Goal: Information Seeking & Learning: Learn about a topic

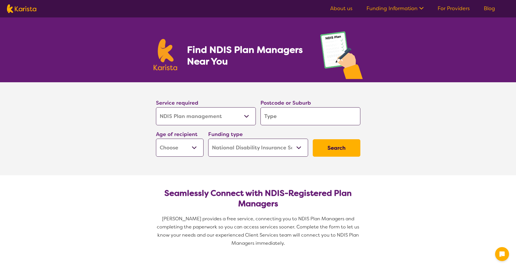
select select "NDIS Plan management"
select select "NDIS"
select select "NDIS Plan management"
select select "NDIS"
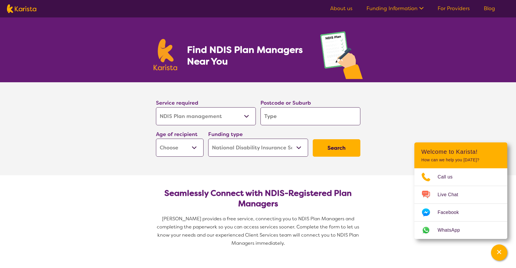
click at [27, 10] on img at bounding box center [21, 8] width 29 height 9
select select "NDIS Plan management"
select select "NDIS"
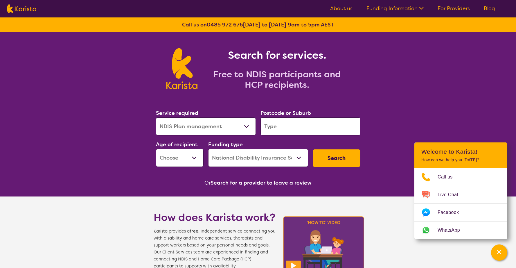
click at [237, 134] on select "Allied Health Assistant Assessment ([MEDICAL_DATA] or [MEDICAL_DATA]) Behaviour…" at bounding box center [206, 126] width 100 height 18
click at [297, 125] on input "search" at bounding box center [310, 126] width 100 height 18
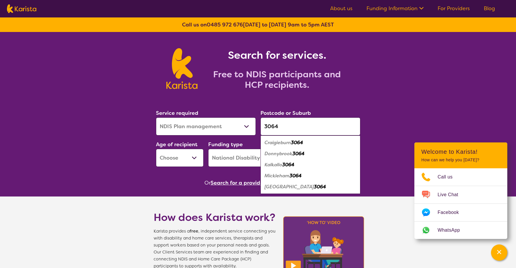
type input "3064"
click at [301, 154] on em "3064" at bounding box center [298, 153] width 12 height 6
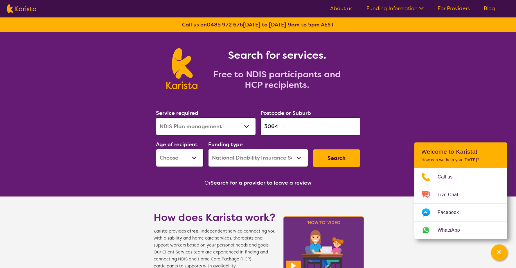
click at [183, 155] on select "Early Childhood - 0 to 9 Child - 10 to 11 Adolescent - 12 to 17 Adult - 18 to 6…" at bounding box center [180, 158] width 48 height 18
select select "CH"
click at [156, 149] on select "Early Childhood - 0 to 9 Child - 10 to 11 Adolescent - 12 to 17 Adult - 18 to 6…" at bounding box center [180, 158] width 48 height 18
click at [248, 161] on select "Home Care Package (HCP) National Disability Insurance Scheme (NDIS) I don't know" at bounding box center [258, 158] width 100 height 18
click at [208, 149] on select "Home Care Package (HCP) National Disability Insurance Scheme (NDIS) I don't know" at bounding box center [258, 158] width 100 height 18
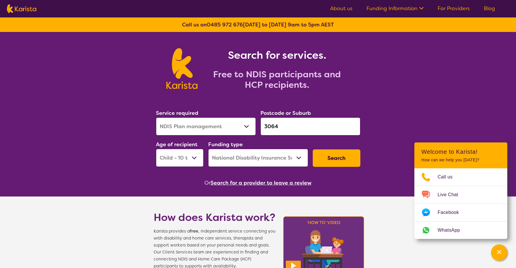
click at [327, 161] on button "Search" at bounding box center [337, 157] width 48 height 17
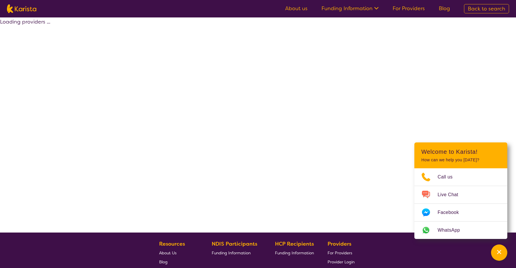
select select "by_score"
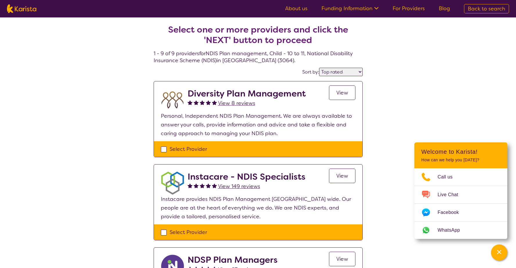
click at [17, 12] on img at bounding box center [21, 8] width 29 height 9
select select "NDIS Plan management"
select select "CH"
select select "NDIS"
